Goal: Task Accomplishment & Management: Use online tool/utility

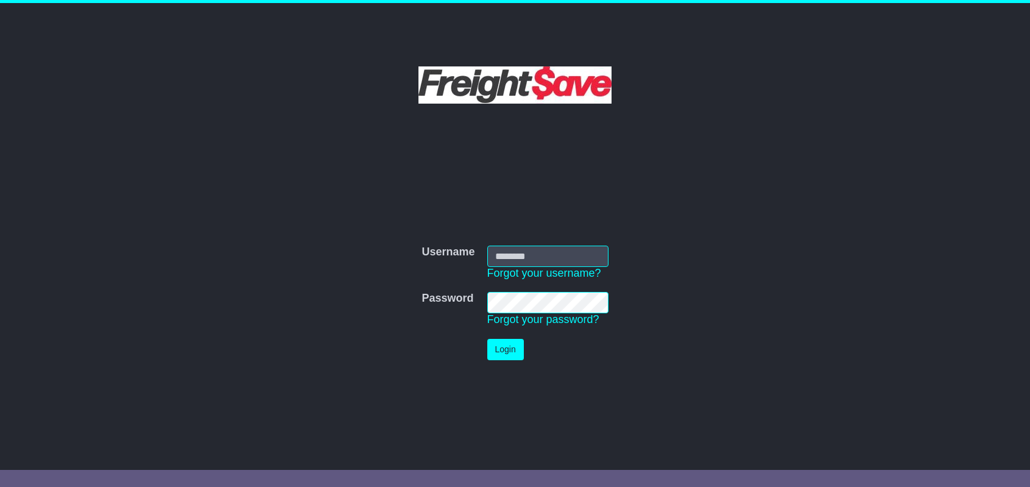
type input "**********"
click at [502, 353] on button "Login" at bounding box center [505, 349] width 37 height 21
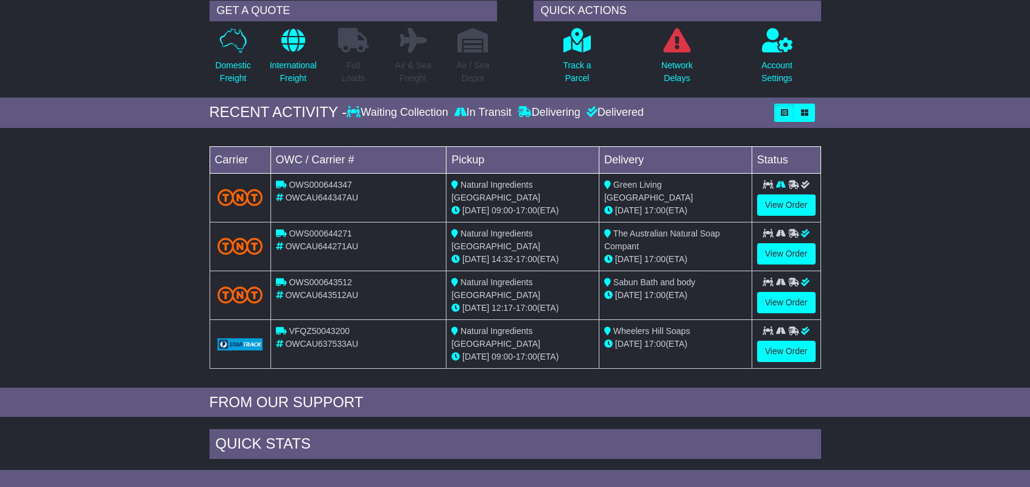
scroll to position [100, 0]
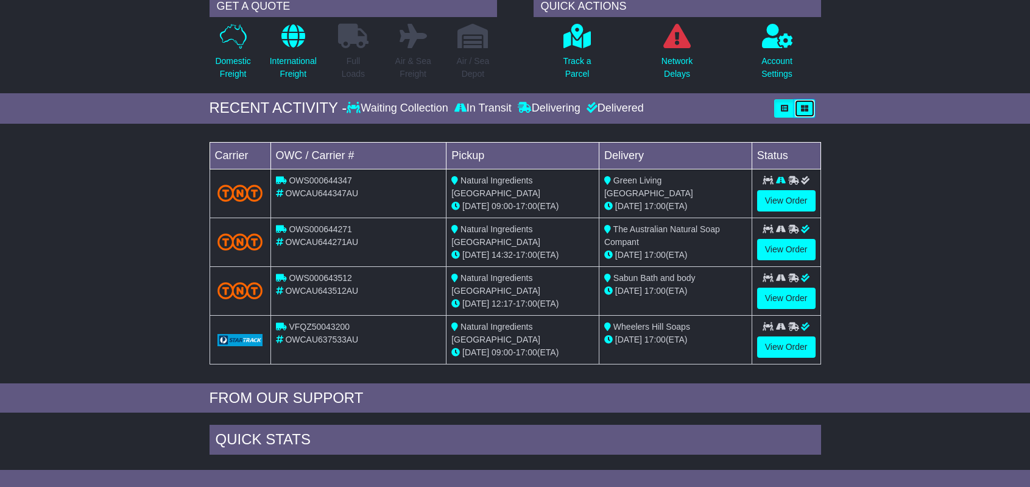
click at [804, 108] on icon "button" at bounding box center [804, 108] width 7 height 7
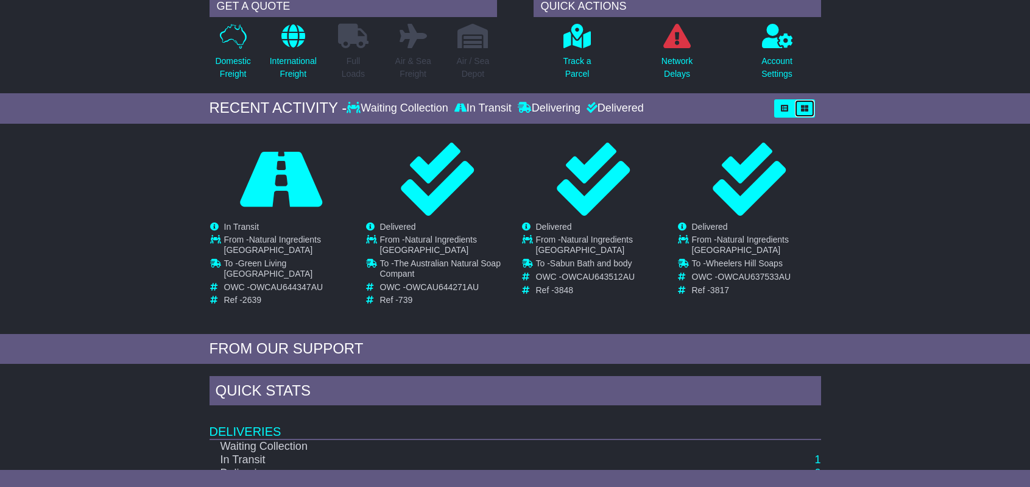
click at [804, 108] on icon "button" at bounding box center [804, 108] width 7 height 7
click at [794, 108] on button "button" at bounding box center [804, 108] width 21 height 18
click at [784, 109] on icon "button" at bounding box center [784, 108] width 7 height 7
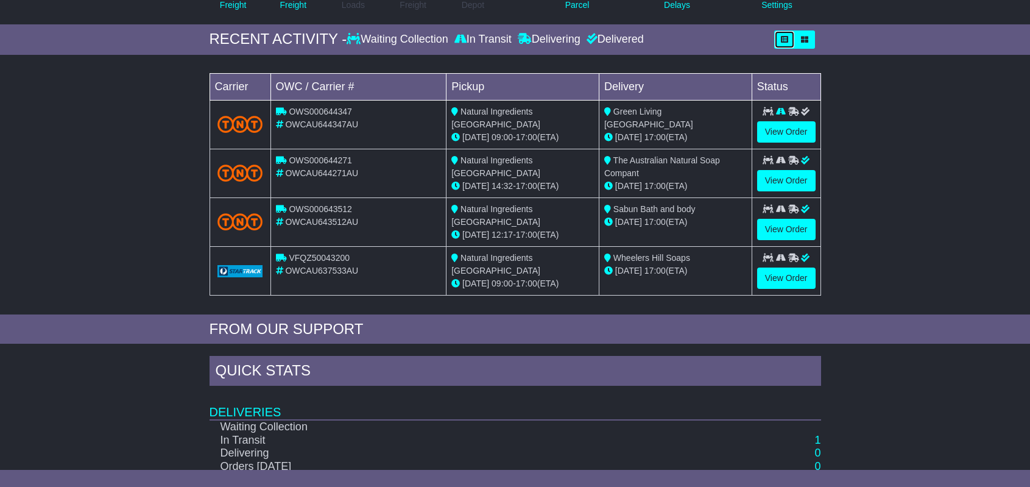
scroll to position [258, 0]
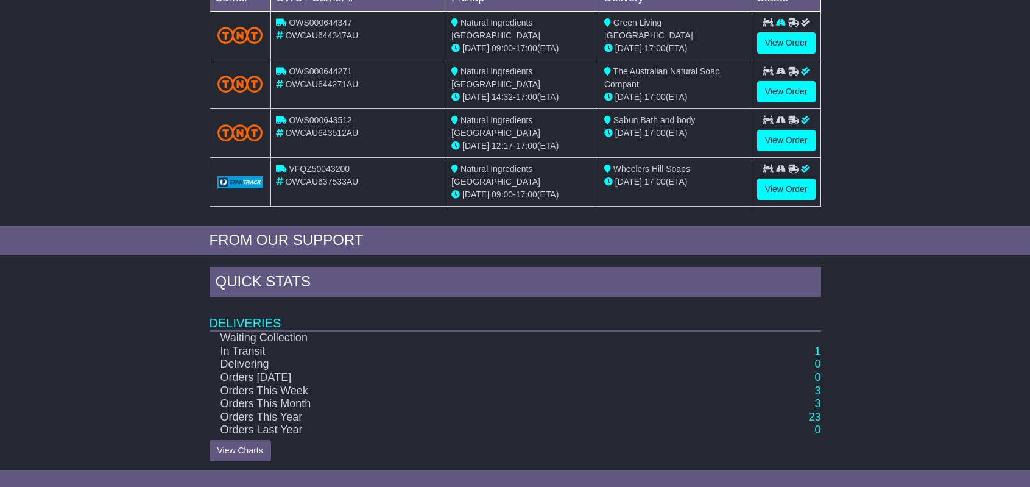
click at [281, 425] on td "Orders Last Year" at bounding box center [458, 429] width 498 height 13
click at [297, 410] on td "Orders This Year" at bounding box center [458, 416] width 498 height 13
click at [244, 446] on link "View Charts" at bounding box center [240, 450] width 62 height 21
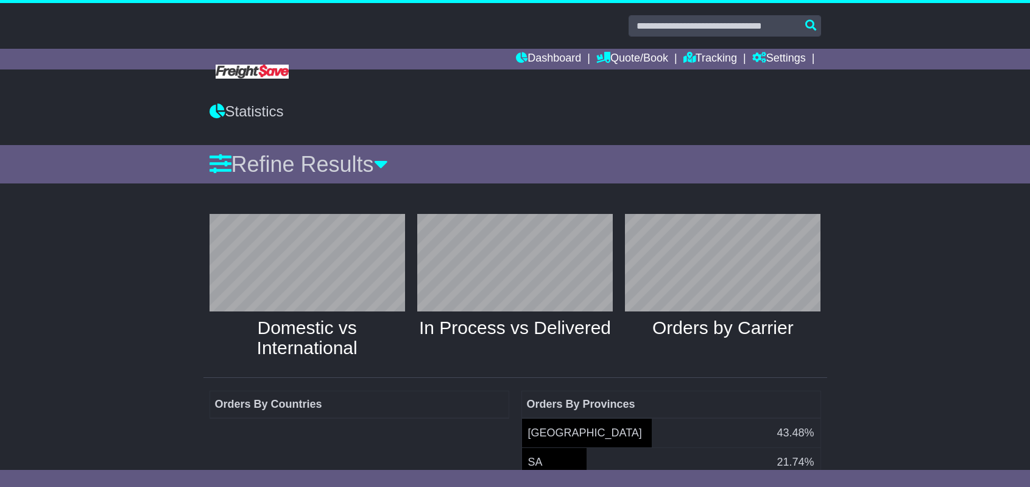
scroll to position [130, 208]
click at [386, 171] on div "Refine Results" at bounding box center [514, 164] width 611 height 26
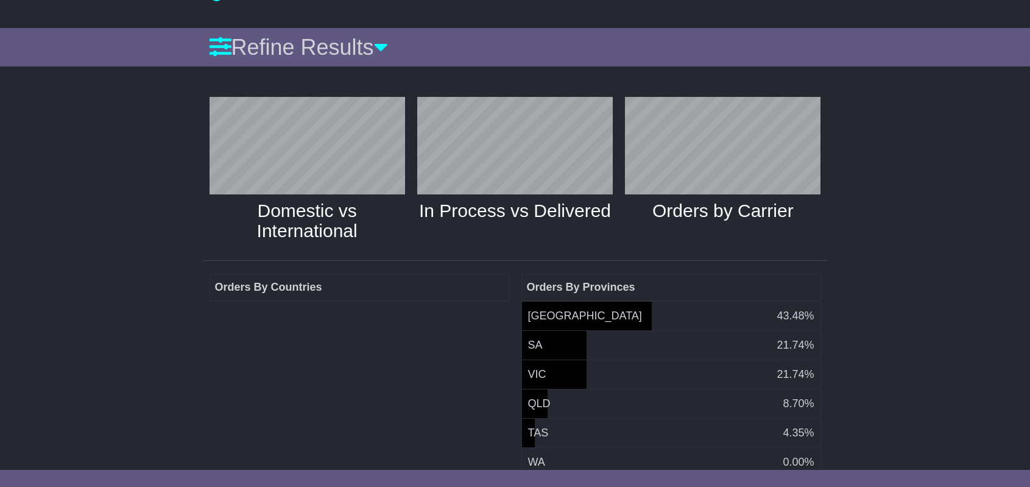
scroll to position [136, 0]
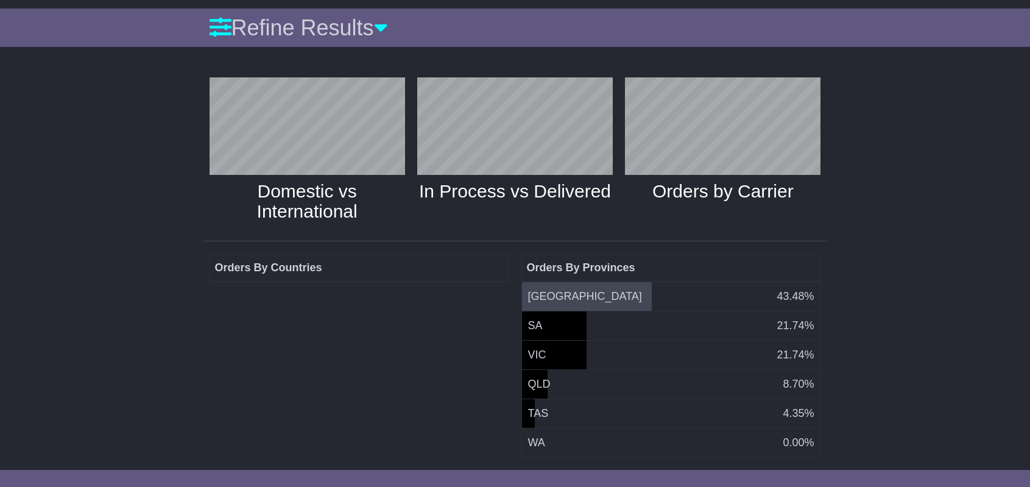
click at [611, 281] on td "NSW 43.48%" at bounding box center [670, 296] width 299 height 30
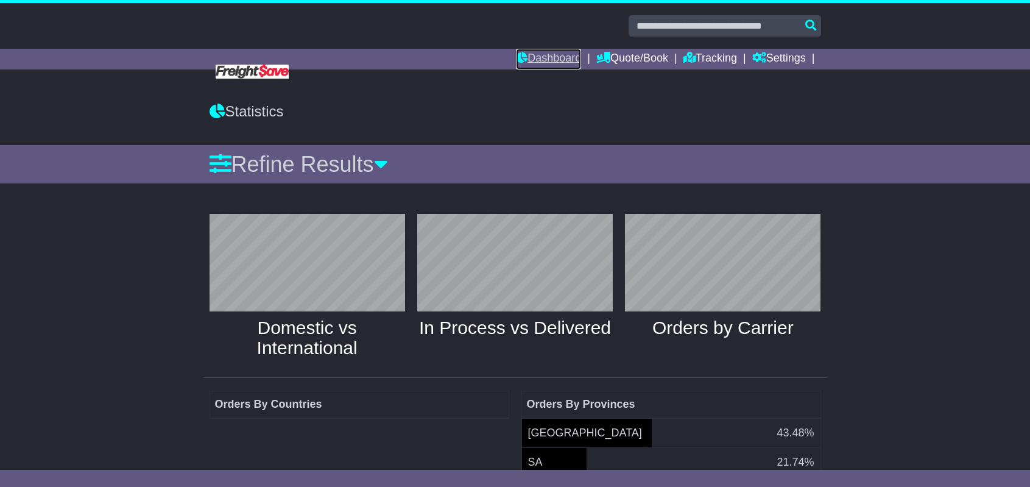
click at [569, 54] on link "Dashboard" at bounding box center [548, 59] width 65 height 21
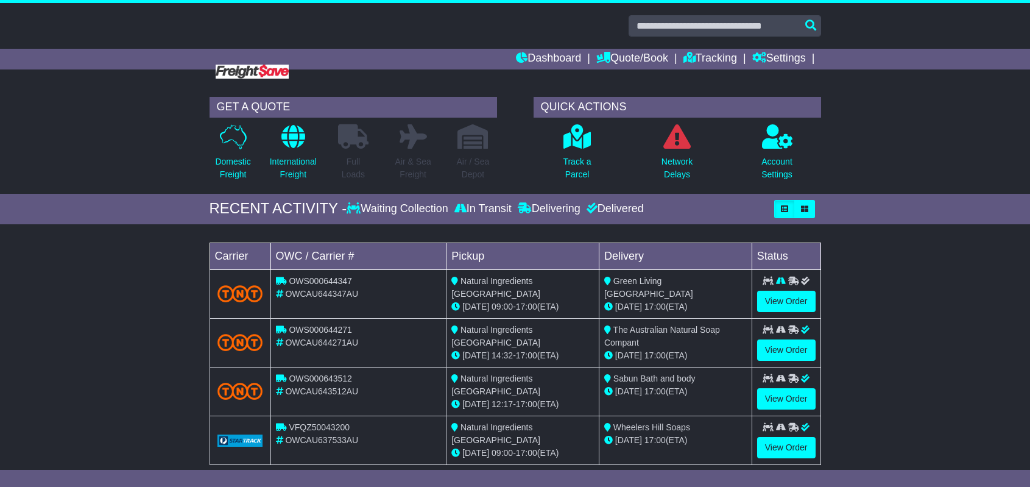
click at [953, 376] on div "Loading... No bookings found Carrier OWC / Carrier # Pickup Delivery Status OWS…" at bounding box center [515, 356] width 1030 height 253
click at [894, 385] on div "Loading... No bookings found Carrier OWC / Carrier # Pickup Delivery Status OWS…" at bounding box center [515, 356] width 1030 height 253
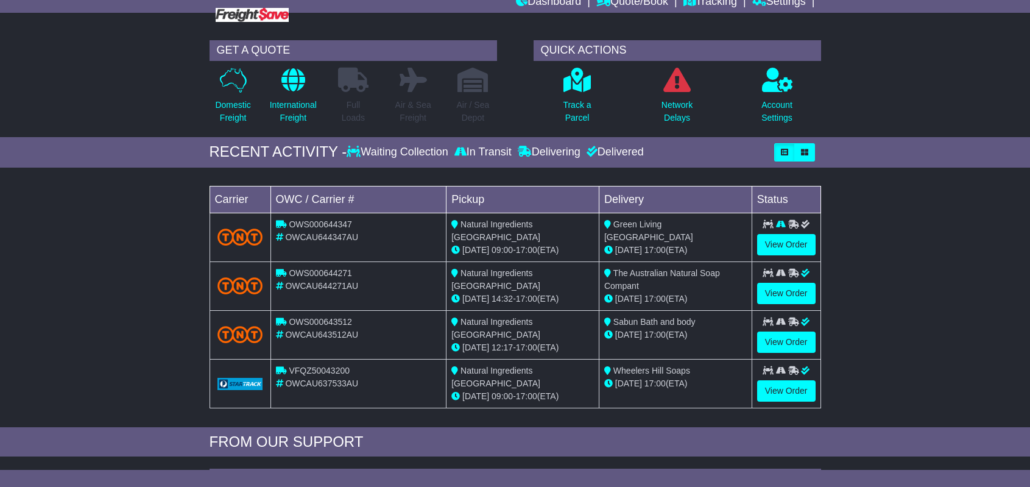
scroll to position [58, 0]
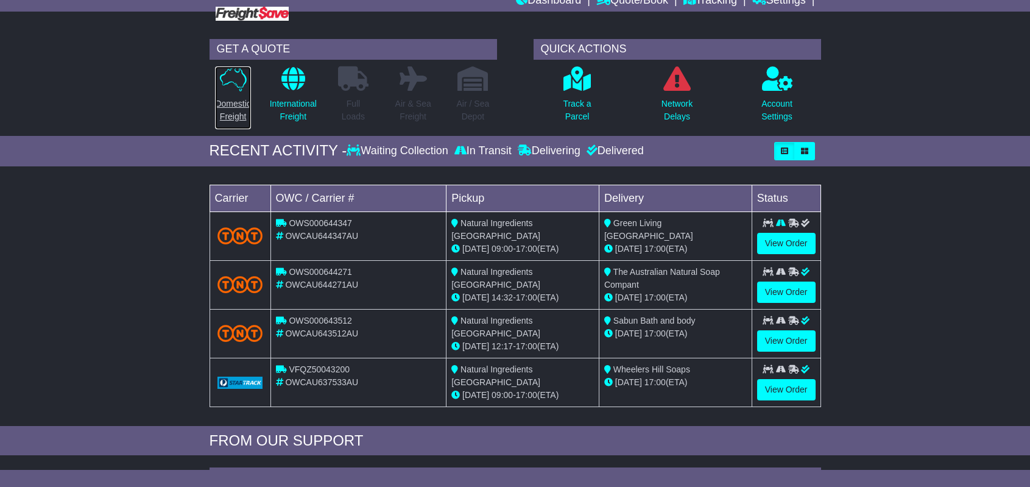
click at [228, 100] on p "Domestic Freight" at bounding box center [232, 110] width 35 height 26
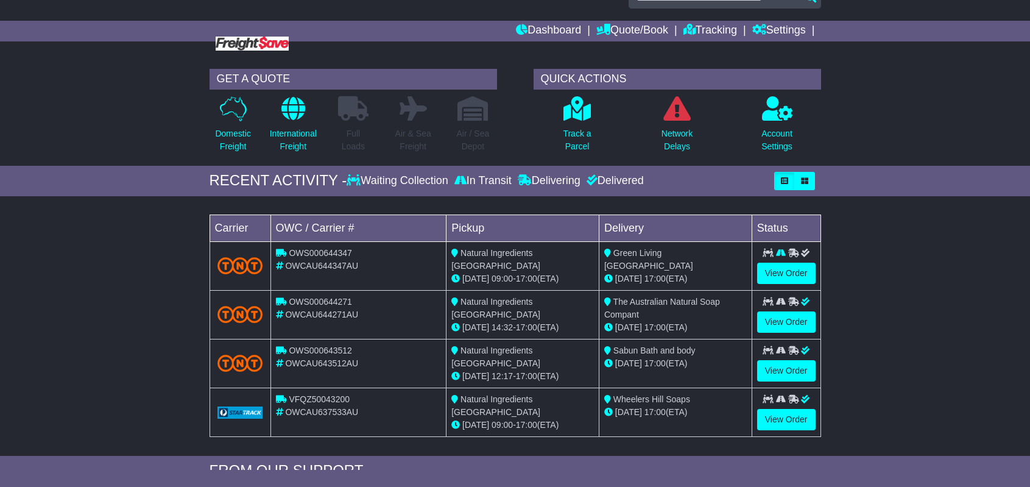
scroll to position [58, 0]
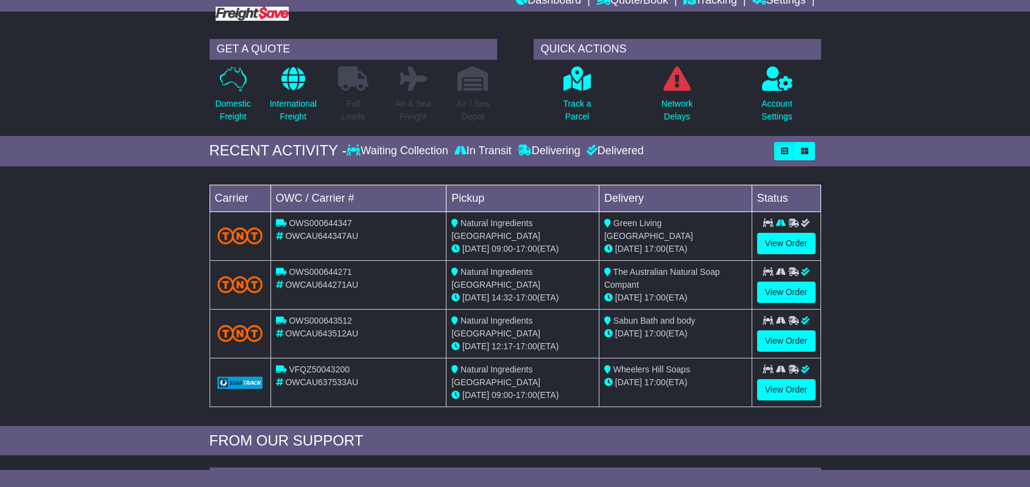
click at [859, 290] on div "Loading... No bookings found Carrier OWC / Carrier # Pickup Delivery Status OWS…" at bounding box center [515, 298] width 1030 height 253
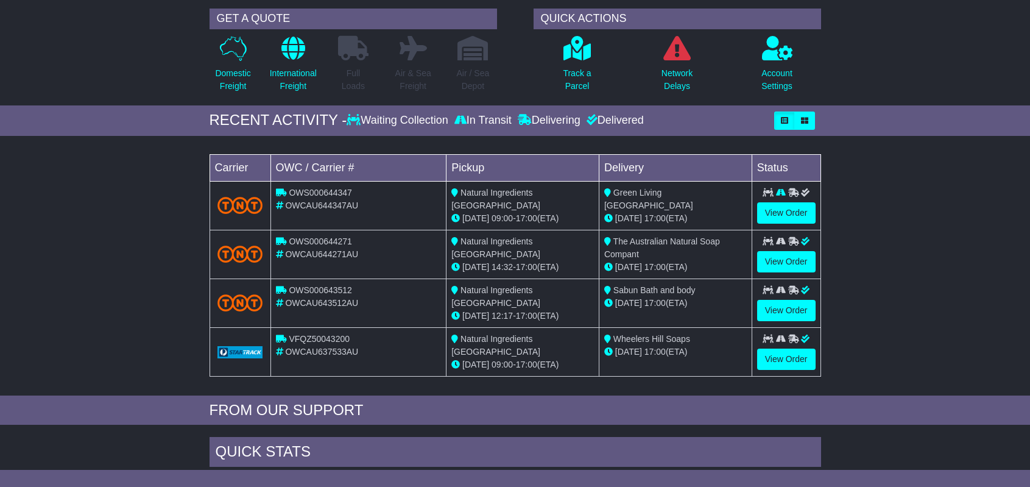
scroll to position [91, 0]
